Goal: Information Seeking & Learning: Learn about a topic

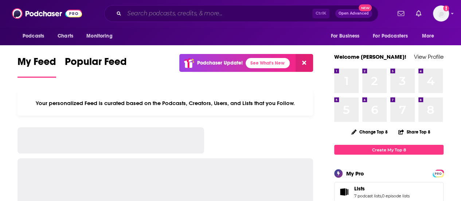
click at [232, 13] on input "Search podcasts, credits, & more..." at bounding box center [218, 14] width 188 height 12
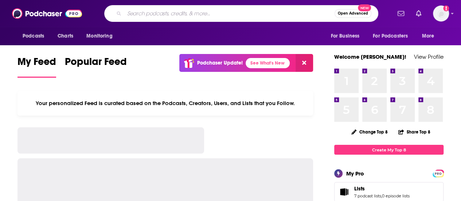
paste input "MTNTOUGH"
type input "MTNTOUGH"
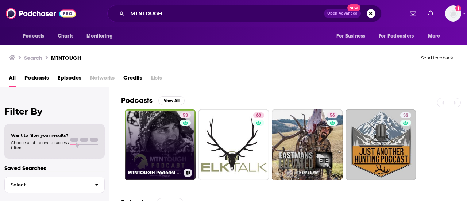
click at [154, 138] on link "53 MTNTOUGH Podcast w/ [PERSON_NAME]" at bounding box center [160, 144] width 71 height 71
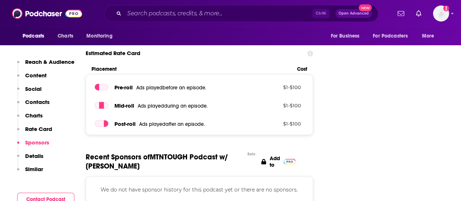
scroll to position [850, 0]
